Goal: Check status: Check status

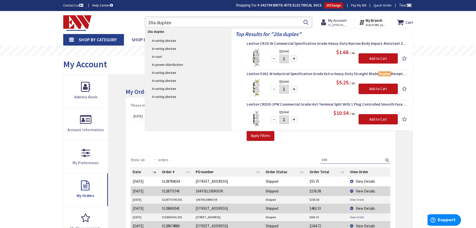
click at [338, 20] on strong "My Account" at bounding box center [337, 20] width 19 height 5
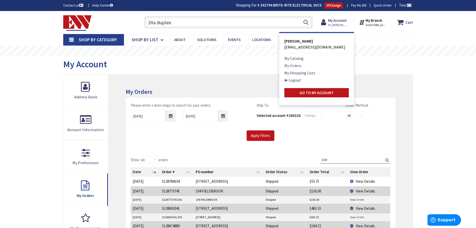
click at [296, 66] on link "My Orders" at bounding box center [293, 66] width 17 height 6
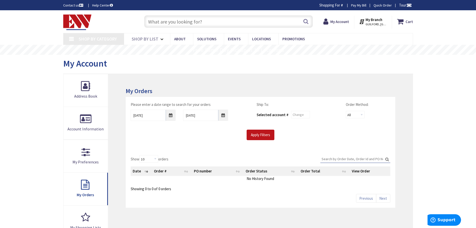
type input "[STREET_ADDRESS]"
click at [255, 134] on input "Apply Filters" at bounding box center [261, 135] width 28 height 11
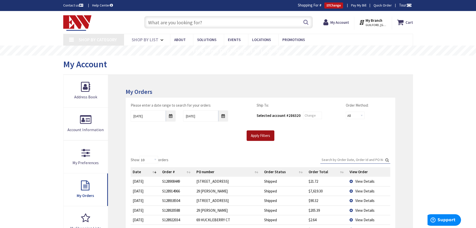
scroll to position [75, 0]
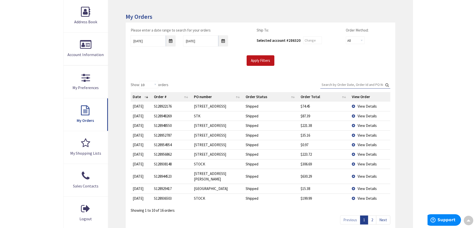
click at [364, 126] on span "View Details" at bounding box center [367, 125] width 19 height 5
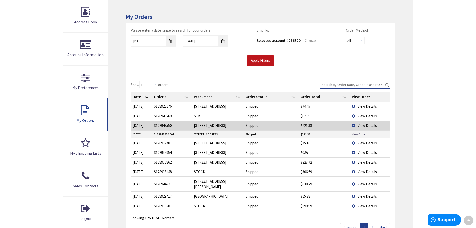
click at [361, 134] on link "View Order" at bounding box center [359, 134] width 14 height 4
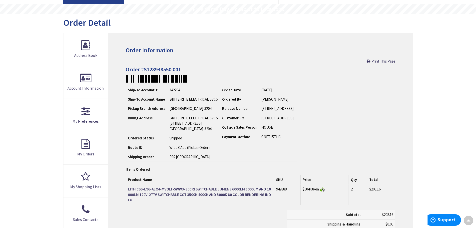
scroll to position [25, 0]
